Goal: Transaction & Acquisition: Purchase product/service

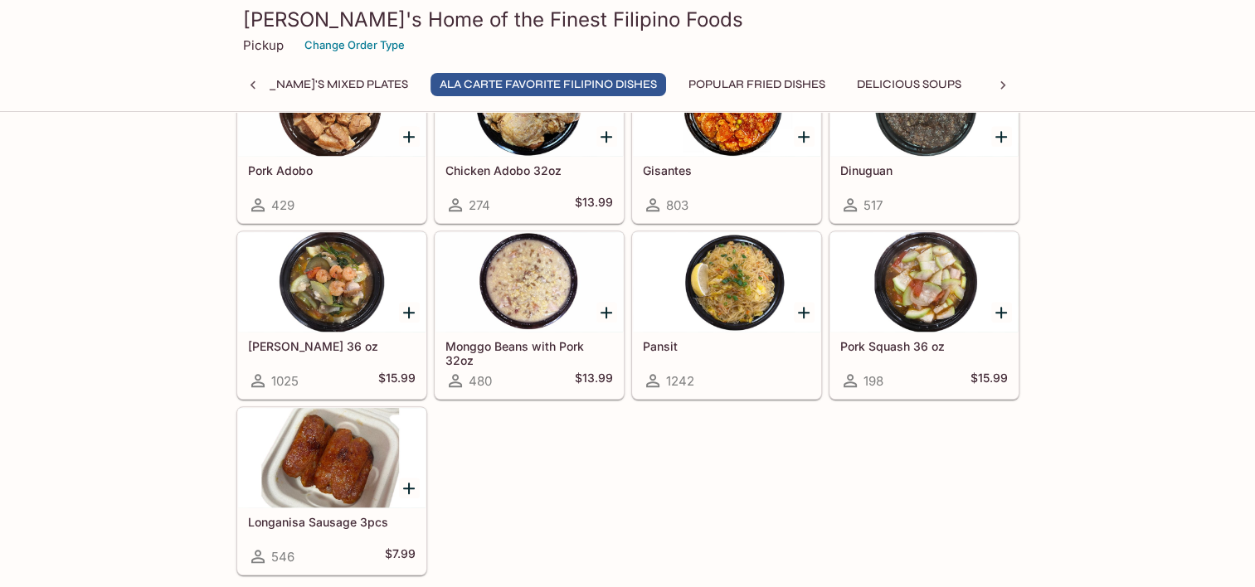
click at [736, 313] on div at bounding box center [726, 282] width 187 height 100
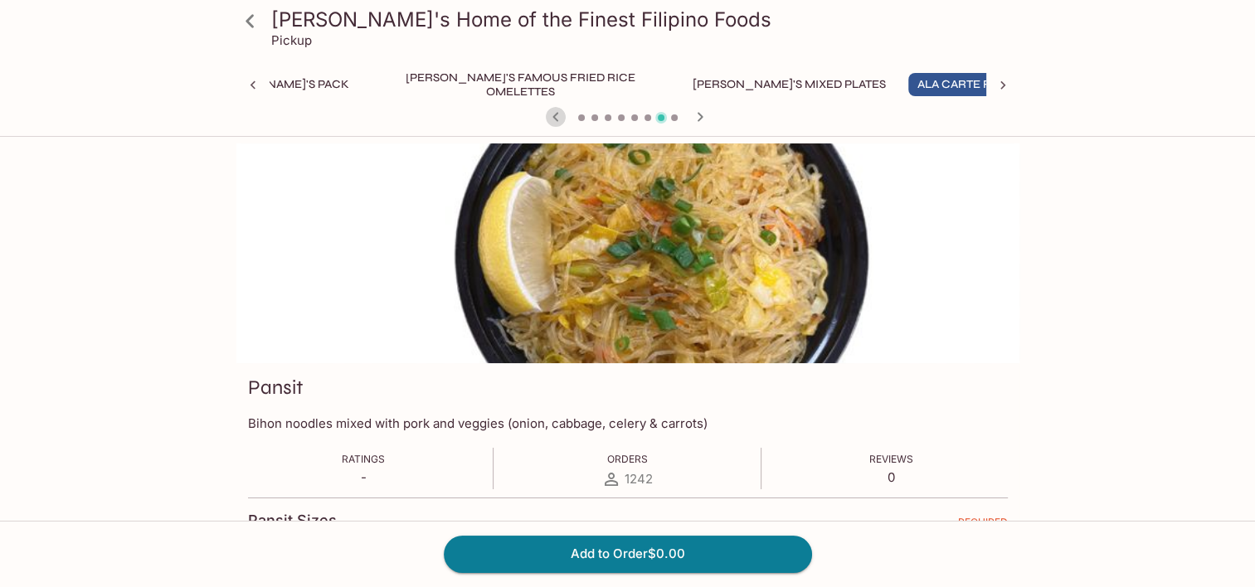
click at [551, 115] on icon "button" at bounding box center [556, 117] width 20 height 20
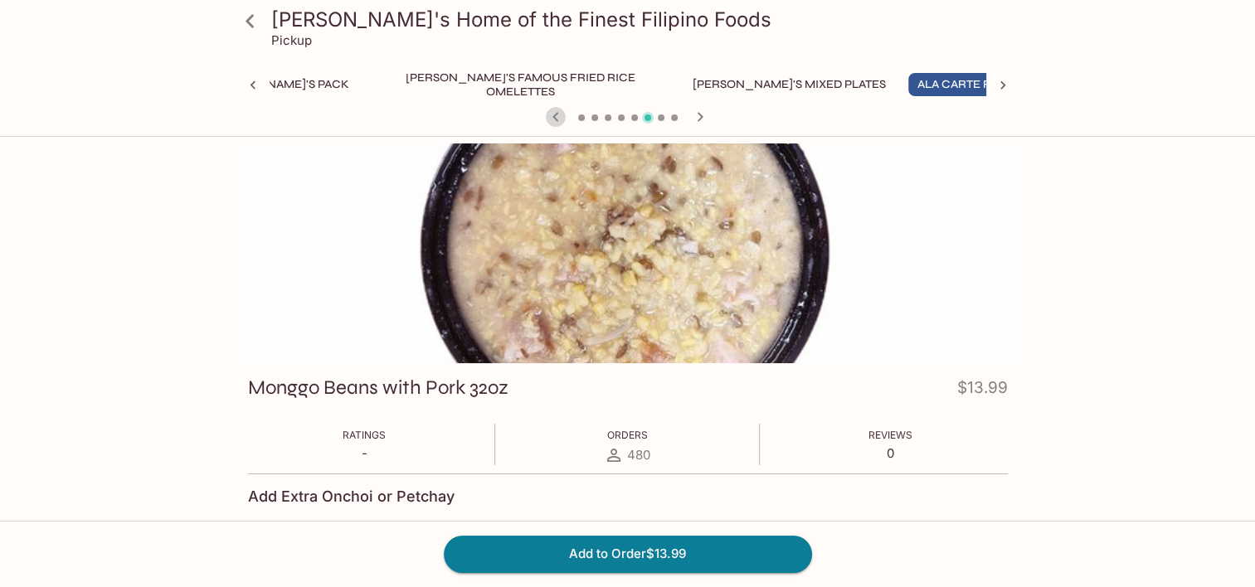
click at [551, 115] on icon "button" at bounding box center [556, 117] width 20 height 20
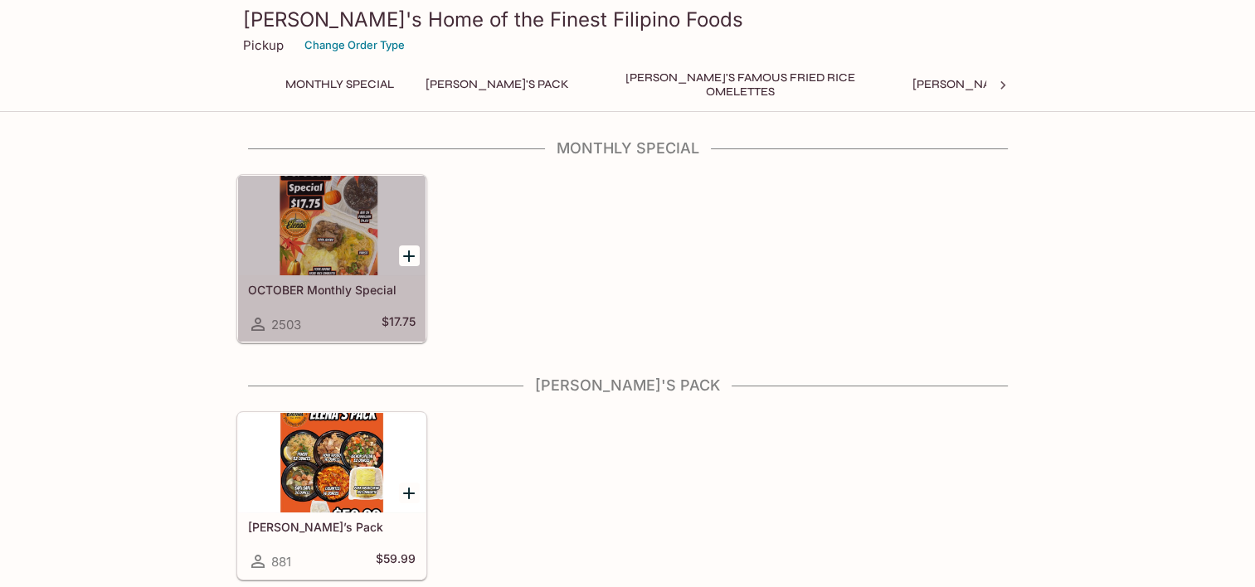
click at [330, 242] on div at bounding box center [331, 226] width 187 height 100
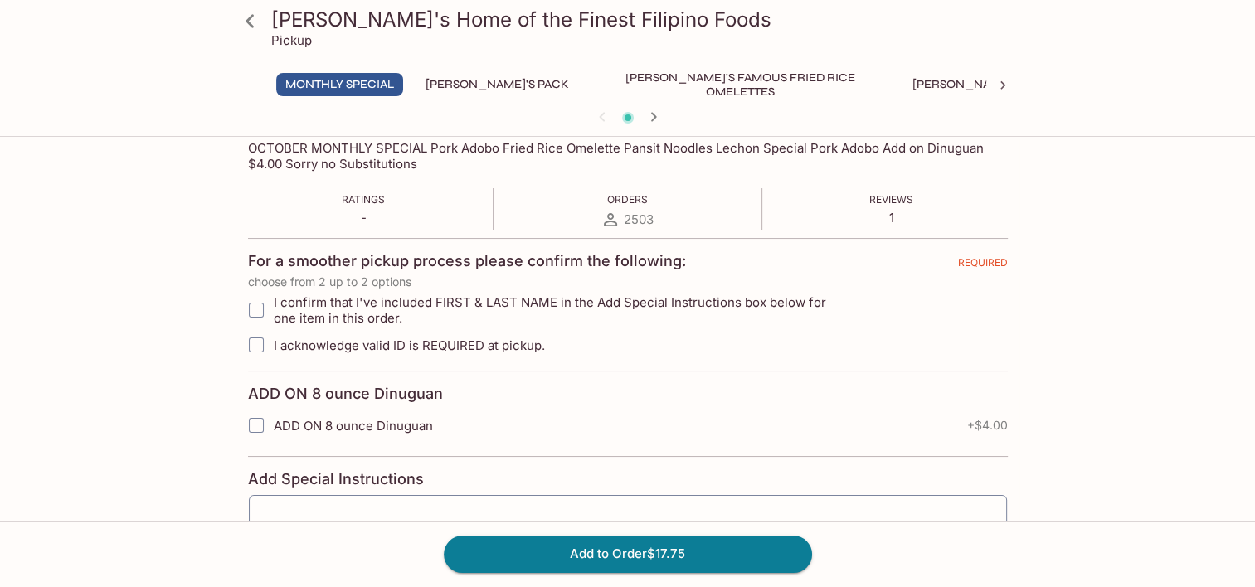
scroll to position [96, 0]
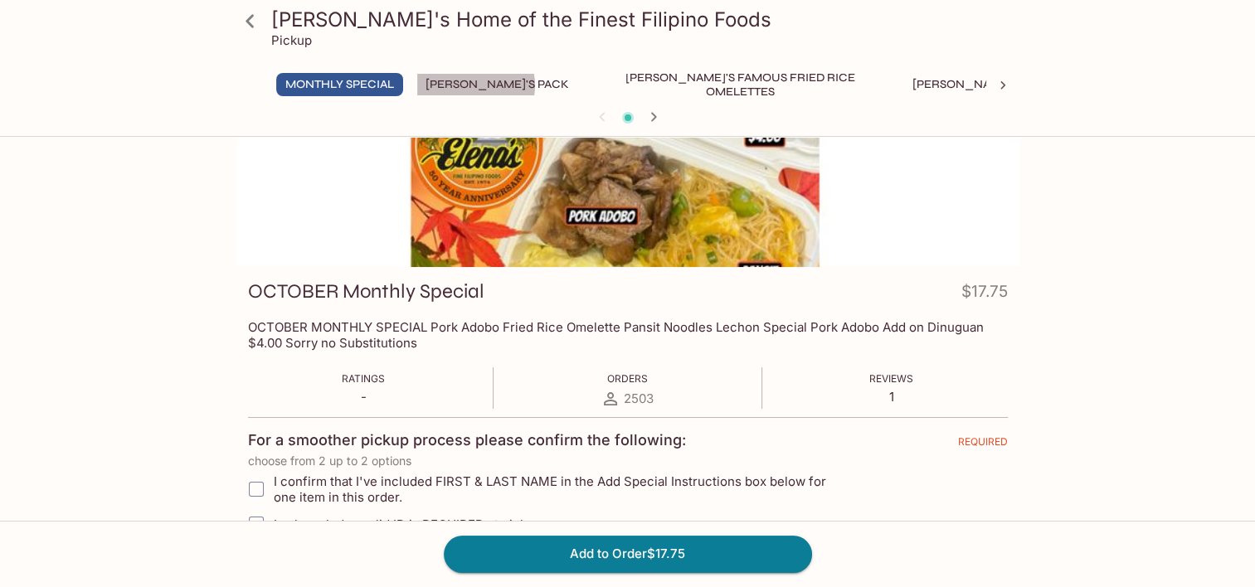
click at [476, 85] on button "[PERSON_NAME]'s Pack" at bounding box center [497, 84] width 162 height 23
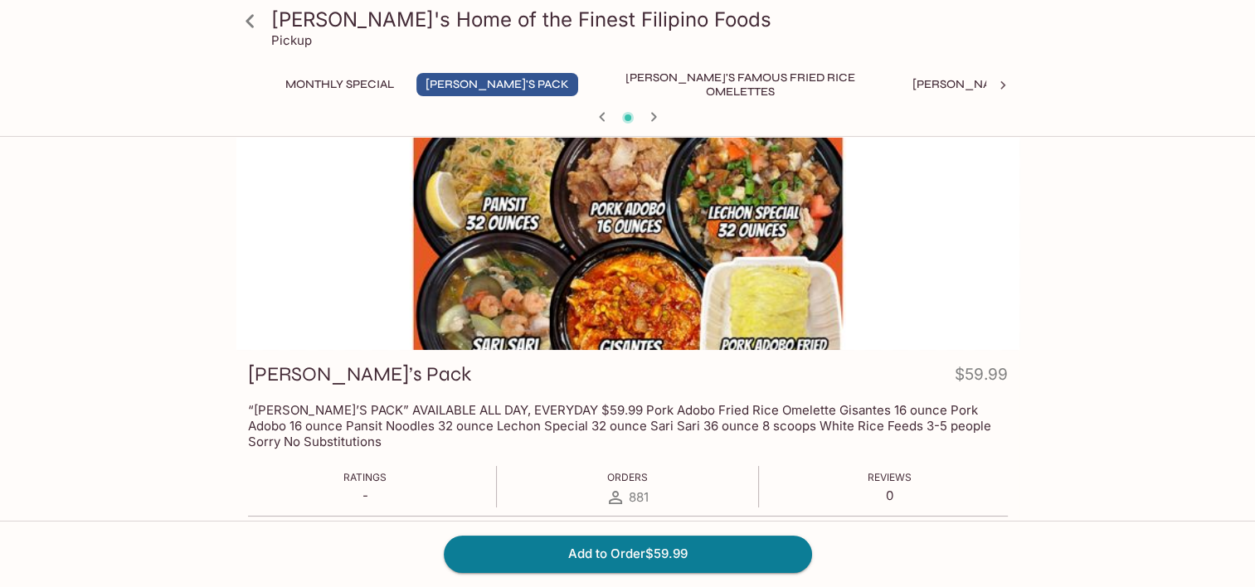
scroll to position [0, 0]
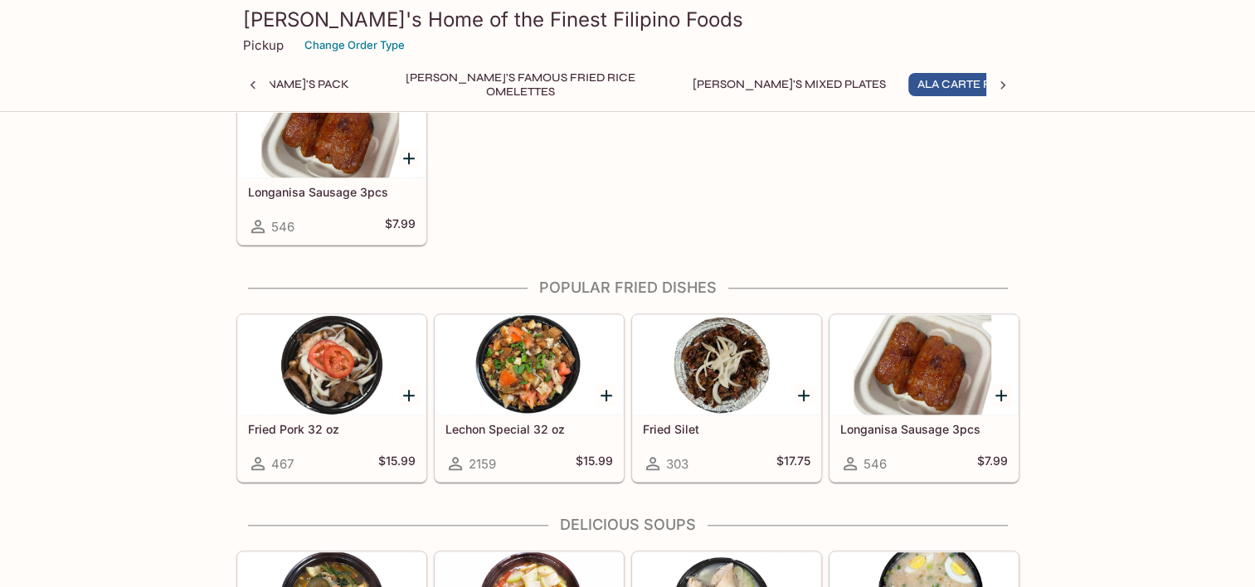
scroll to position [1576, 0]
